Goal: Find specific page/section: Find specific page/section

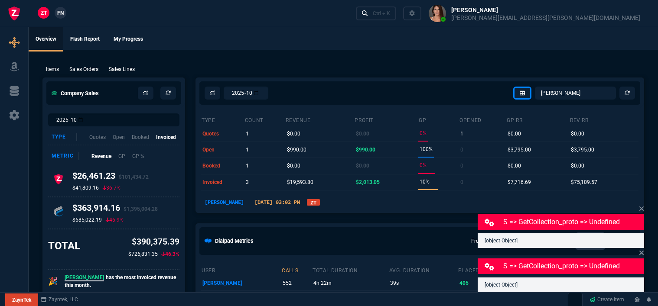
select select "12: [PERSON_NAME]"
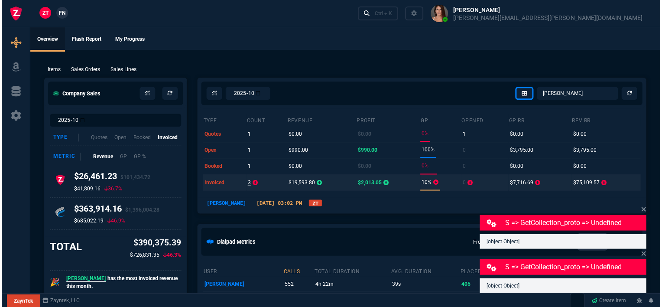
scroll to position [477, 0]
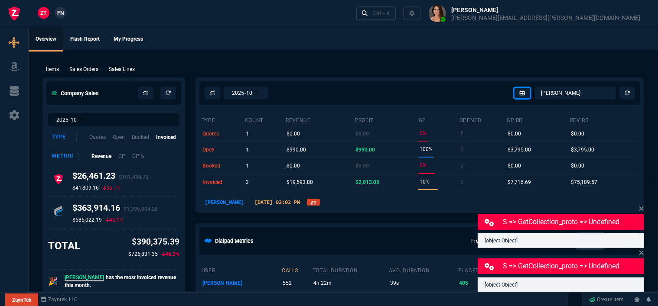
click at [397, 17] on link "Ctrl + K" at bounding box center [376, 13] width 41 height 13
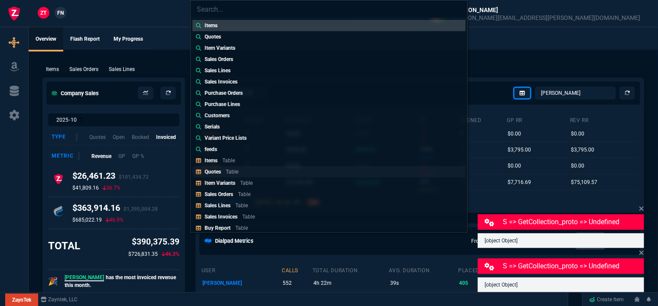
click at [248, 173] on link "Quotes Table" at bounding box center [328, 171] width 273 height 11
